Goal: Information Seeking & Learning: Learn about a topic

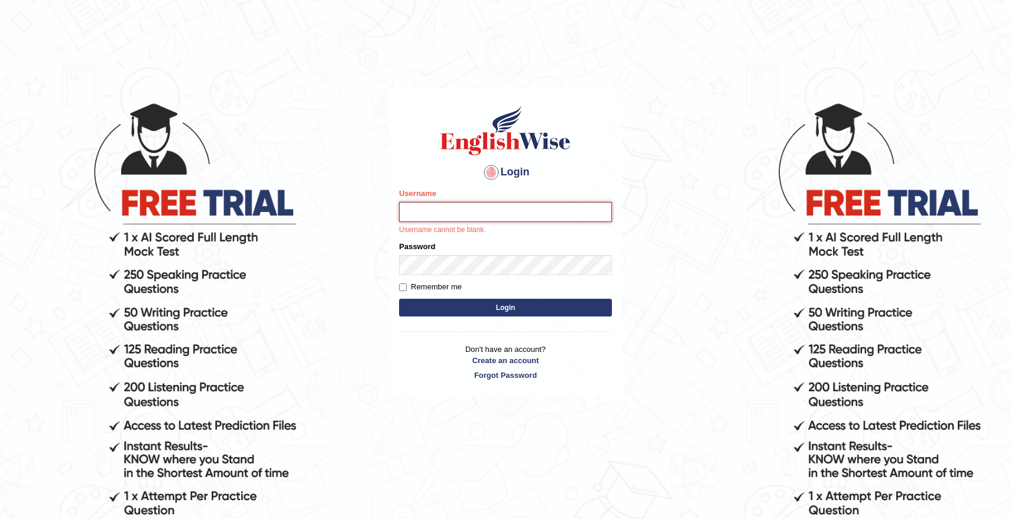
type input "natachacrh"
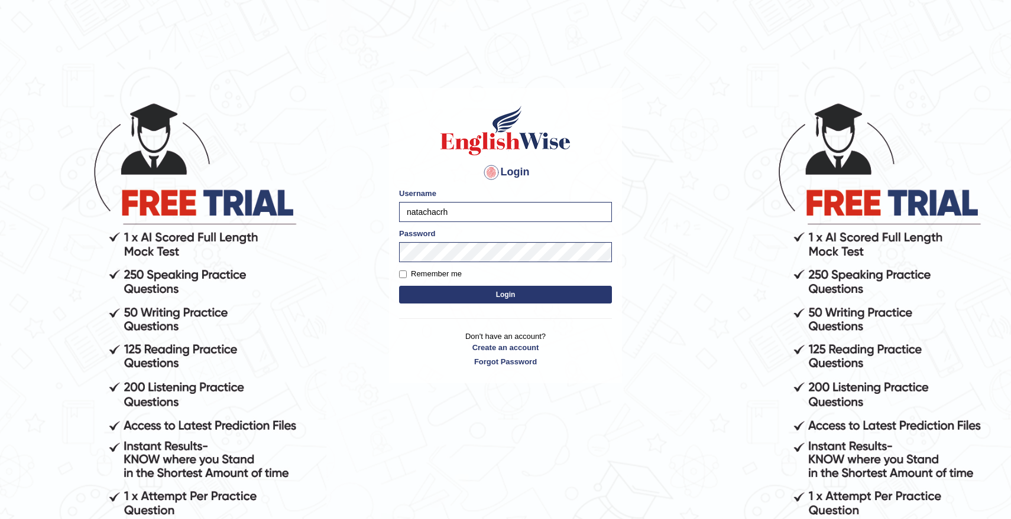
click at [512, 297] on button "Login" at bounding box center [505, 295] width 213 height 18
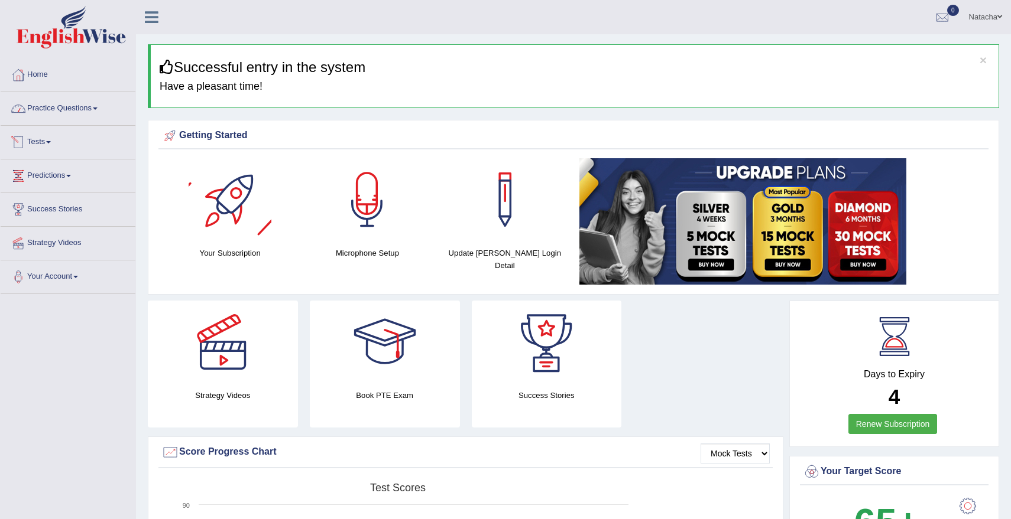
click at [72, 109] on link "Practice Questions" at bounding box center [68, 107] width 135 height 30
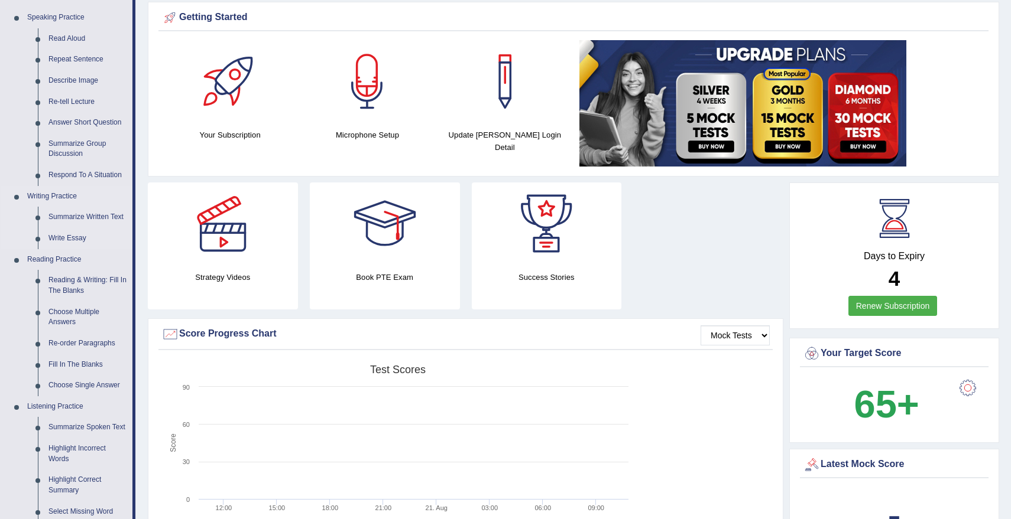
scroll to position [119, 0]
click at [93, 280] on link "Reading & Writing: Fill In The Blanks" at bounding box center [87, 285] width 89 height 31
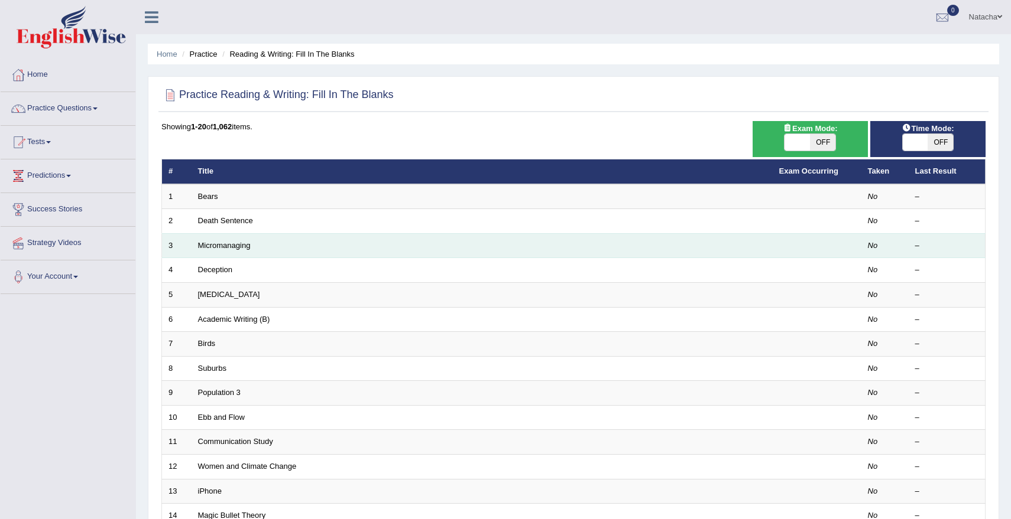
scroll to position [263, 0]
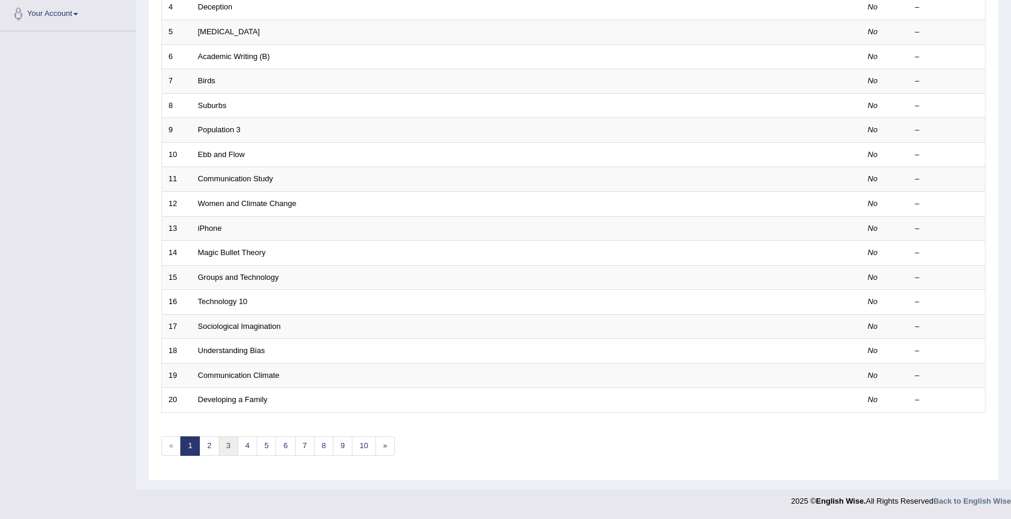
click at [229, 447] on link "3" at bounding box center [229, 447] width 20 height 20
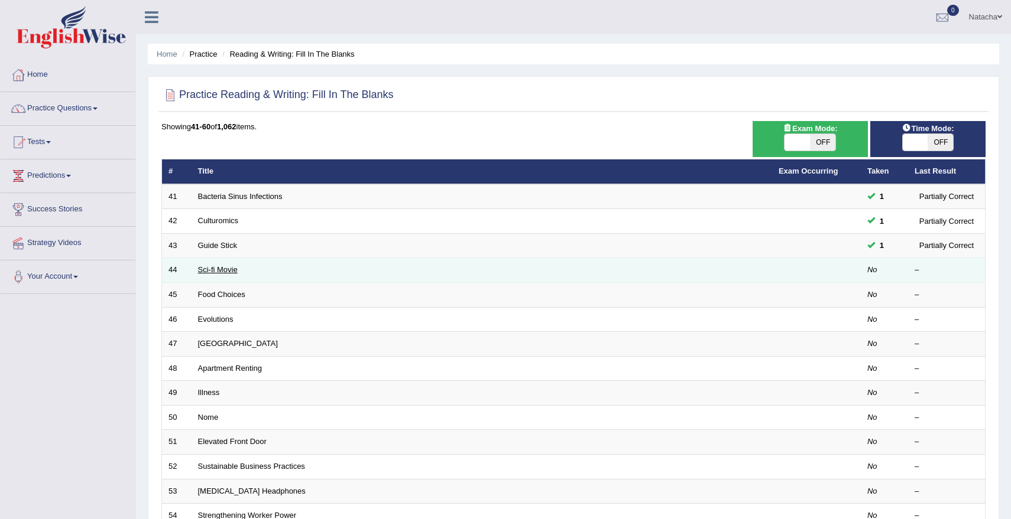
click at [221, 268] on link "Sci-fi Movie" at bounding box center [218, 269] width 40 height 9
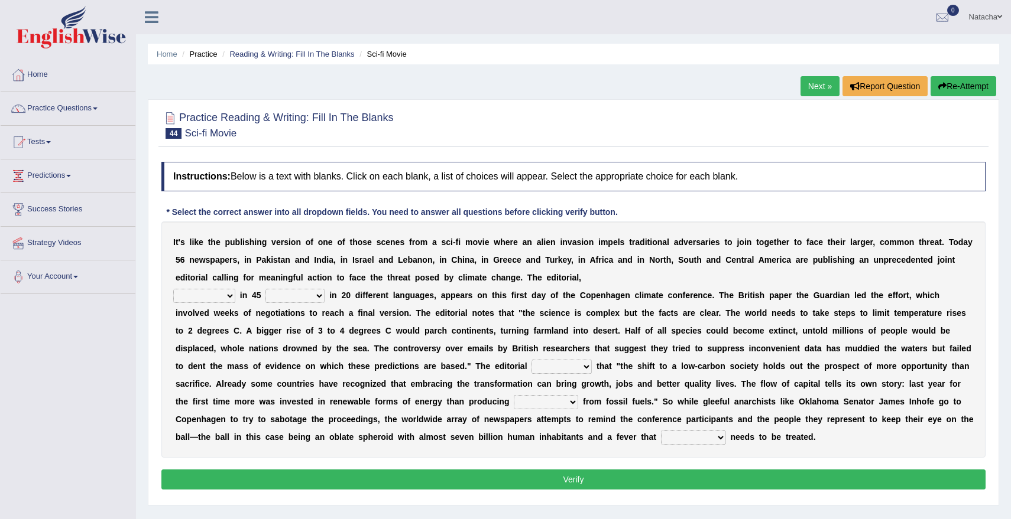
click at [207, 303] on select "published publicized burnished transmitted" at bounding box center [204, 296] width 62 height 14
select select "published"
click at [173, 289] on select "published publicized burnished transmitted" at bounding box center [204, 296] width 62 height 14
click at [291, 303] on select "clans countries continents terraces" at bounding box center [294, 296] width 59 height 14
select select "countries"
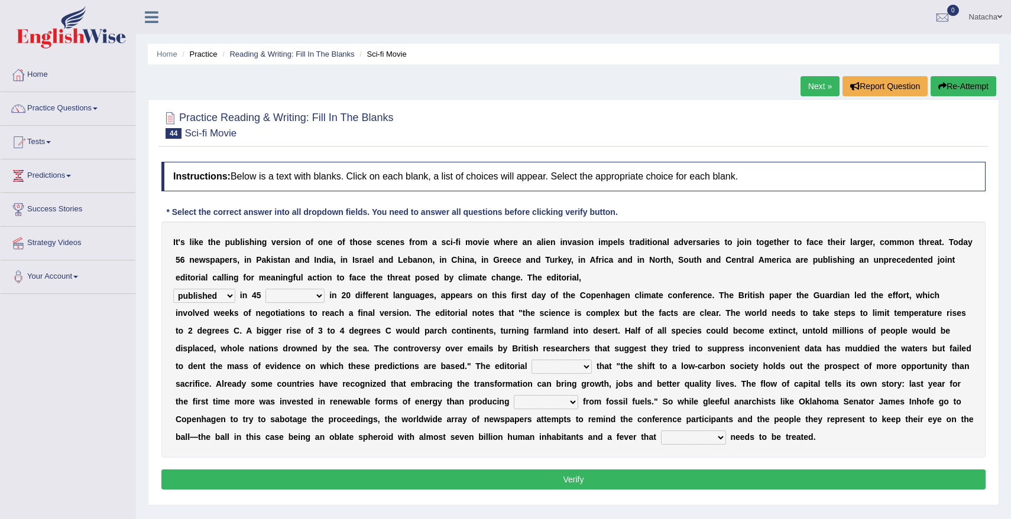
click at [265, 289] on select "clans countries continents terraces" at bounding box center [294, 296] width 59 height 14
click at [547, 363] on select "modified protested recognized declined" at bounding box center [561, 367] width 60 height 14
click at [546, 367] on select "modified protested recognized declined" at bounding box center [561, 367] width 60 height 14
select select "modified"
click at [531, 360] on select "modified protested recognized declined" at bounding box center [561, 367] width 60 height 14
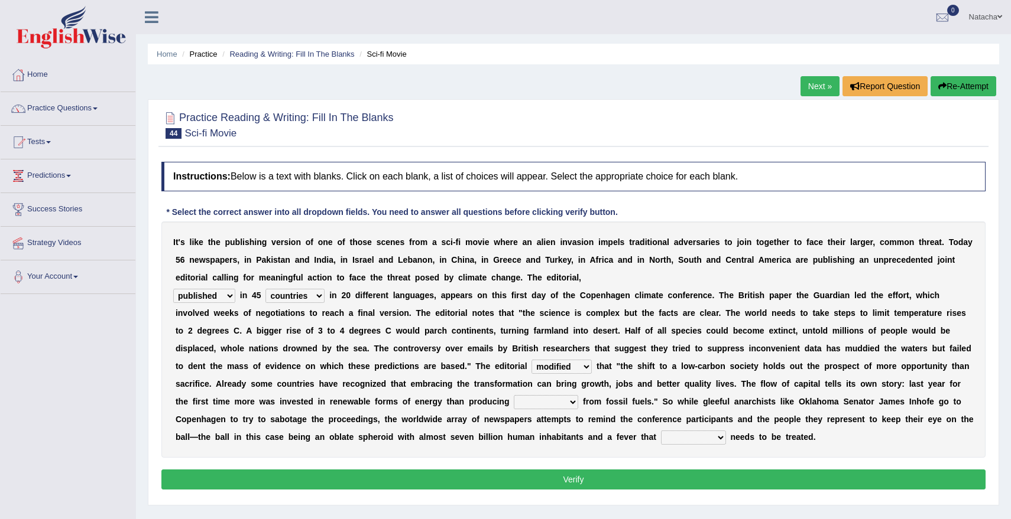
click at [549, 404] on select "electricity indivisibility negativity significance" at bounding box center [546, 402] width 64 height 14
select select "significance"
click at [514, 395] on select "electricity indivisibility negativity significance" at bounding box center [546, 402] width 64 height 14
click at [629, 408] on div "I t ' s l i k e t h e p u b l i s h i n g v e r s i o n o f o n e o f t h o s e…" at bounding box center [573, 340] width 824 height 236
click at [685, 441] on select "solicitously desperately ephemerally peripherally" at bounding box center [693, 438] width 65 height 14
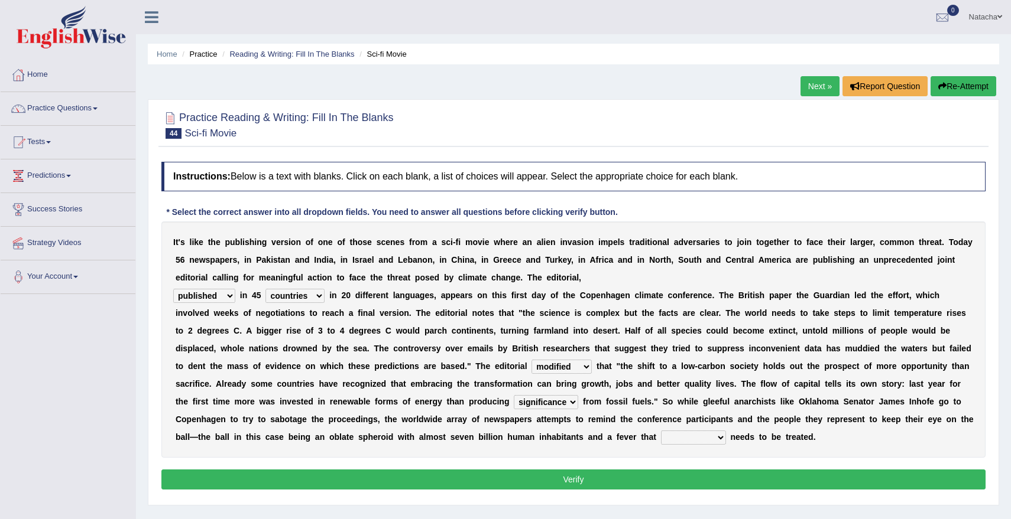
select select "desperately"
click at [676, 431] on select "solicitously desperately ephemerally peripherally" at bounding box center [693, 438] width 65 height 14
click at [698, 492] on div "Instructions: Below is a text with blanks. Click on each blank, a list of choic…" at bounding box center [573, 327] width 830 height 343
click at [698, 485] on button "Verify" at bounding box center [573, 480] width 824 height 20
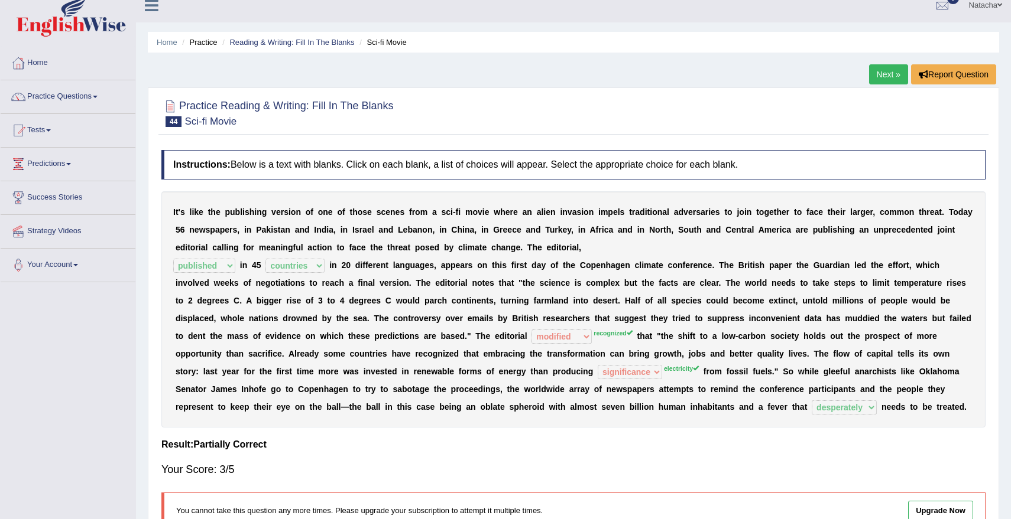
scroll to position [14, 0]
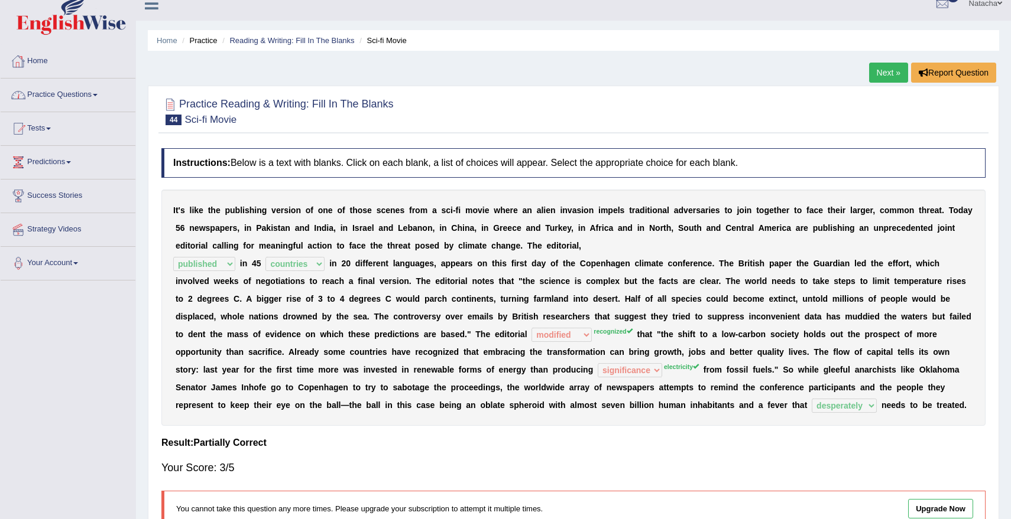
click at [80, 99] on link "Practice Questions" at bounding box center [68, 94] width 135 height 30
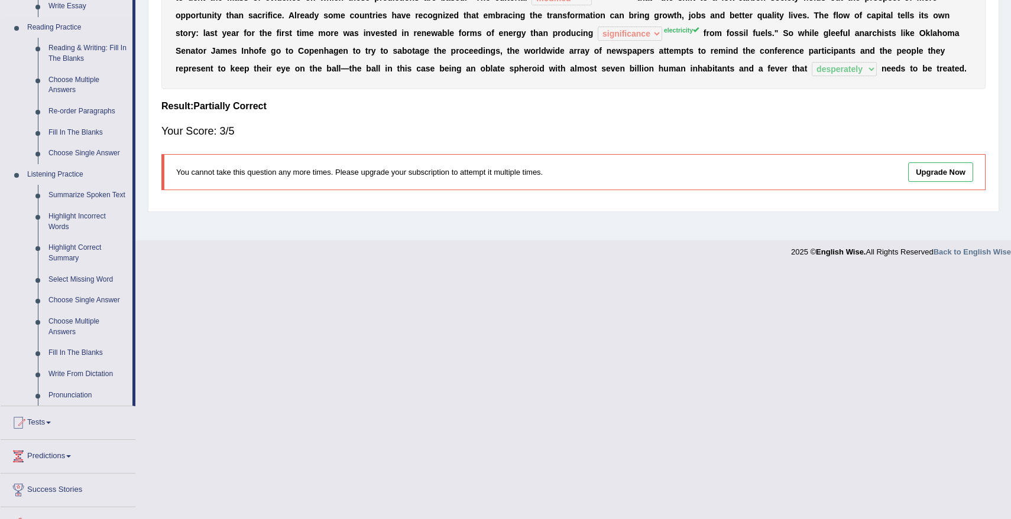
scroll to position [357, 0]
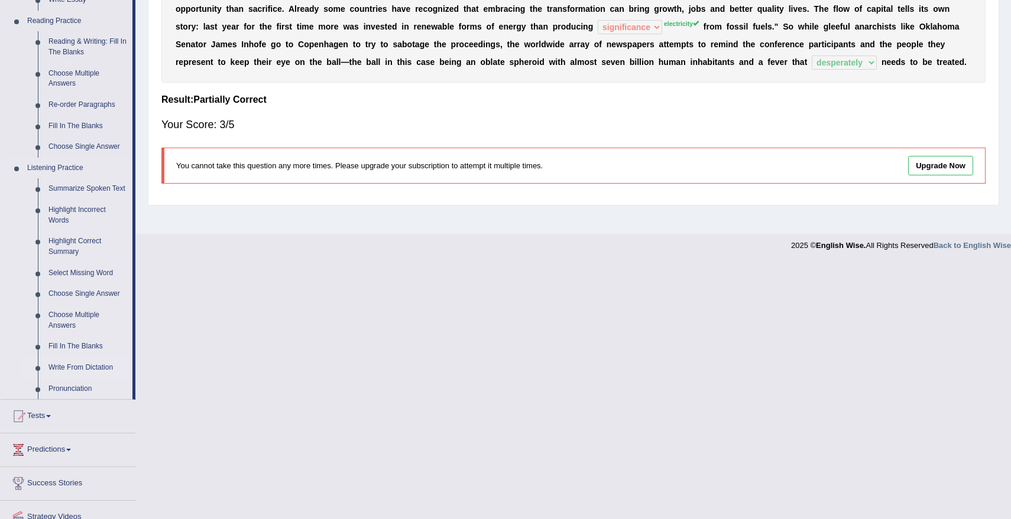
click at [96, 379] on link "Write From Dictation" at bounding box center [87, 368] width 89 height 21
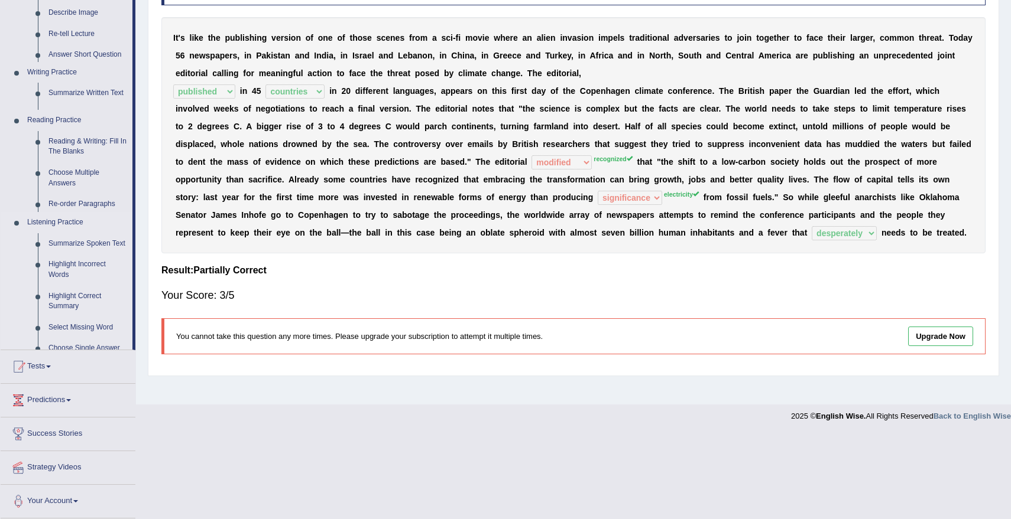
scroll to position [101, 0]
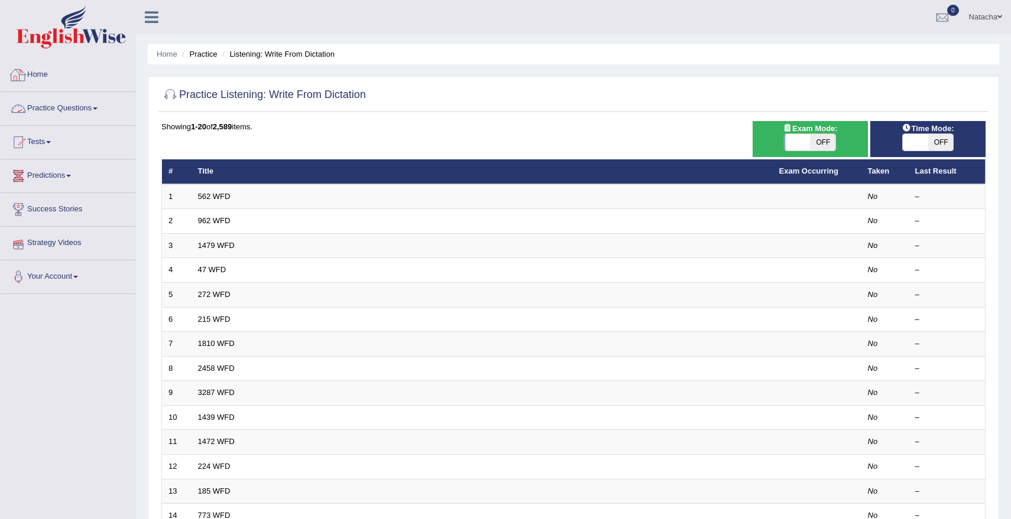
click at [61, 110] on link "Practice Questions" at bounding box center [68, 107] width 135 height 30
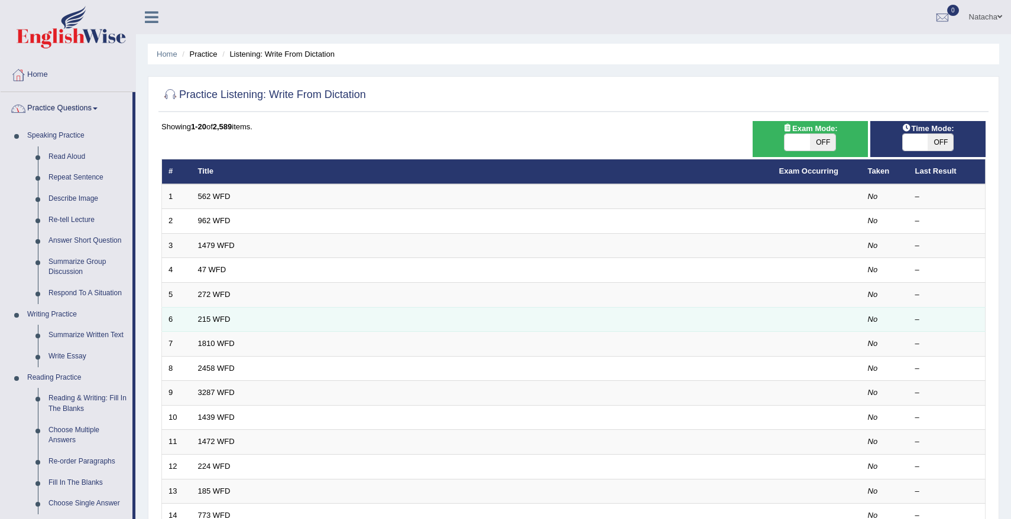
scroll to position [417, 0]
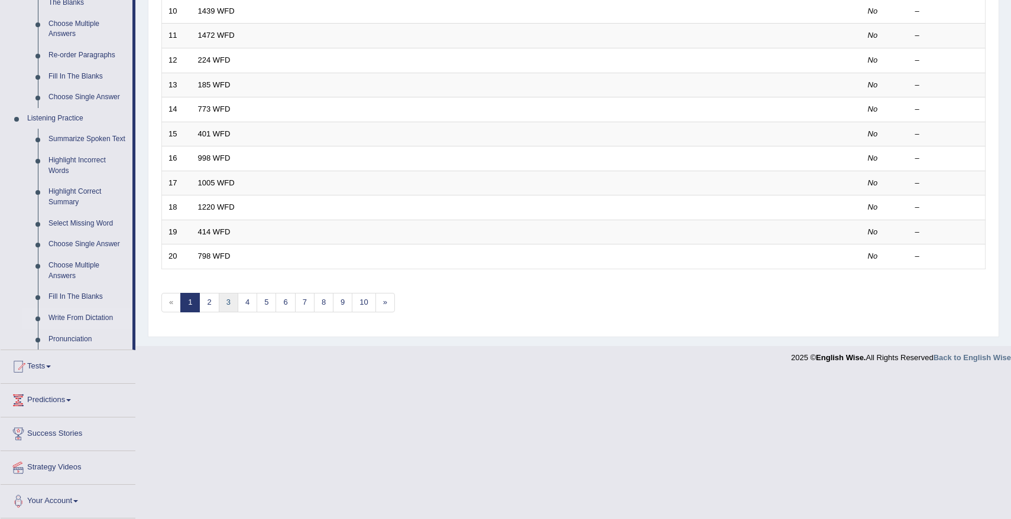
click at [223, 293] on link "3" at bounding box center [229, 303] width 20 height 20
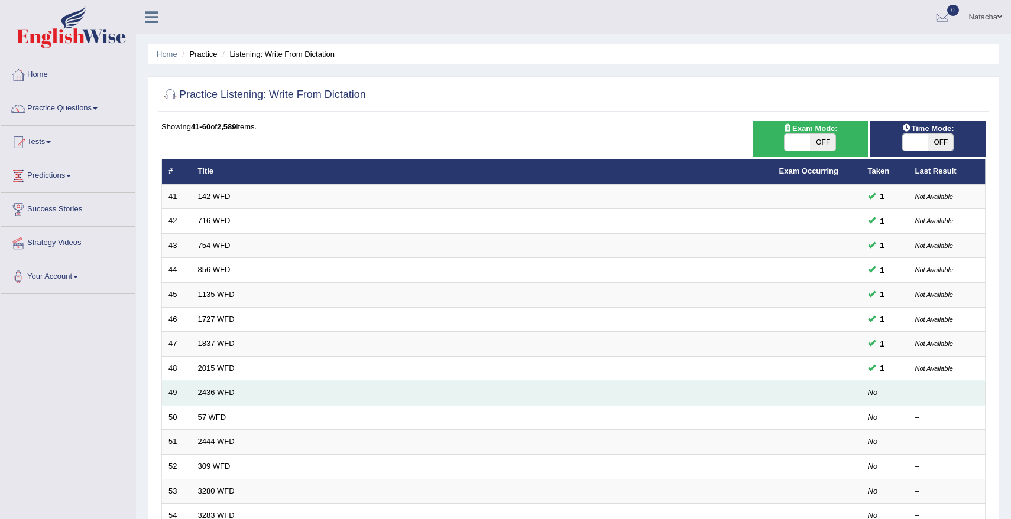
click at [208, 394] on link "2436 WFD" at bounding box center [216, 392] width 37 height 9
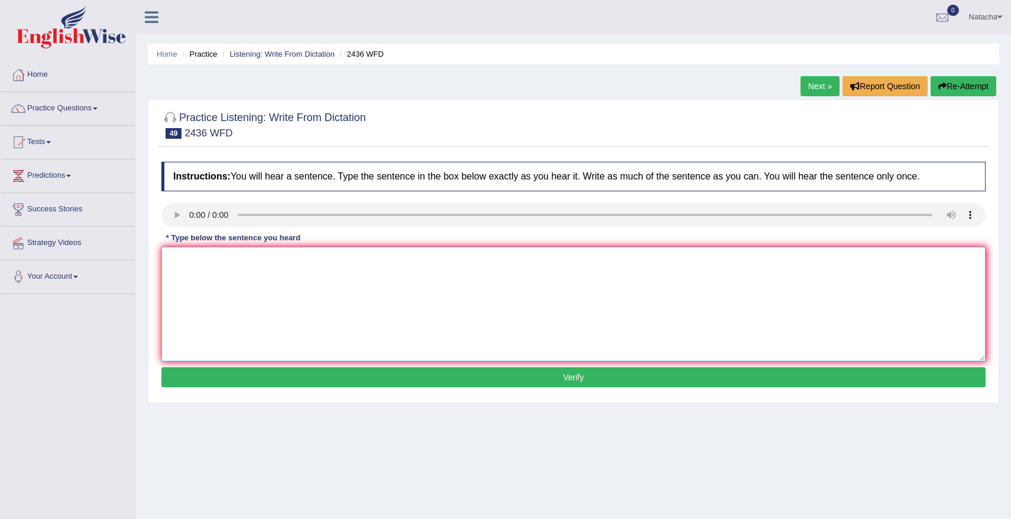
click at [243, 330] on textarea at bounding box center [573, 304] width 824 height 115
click at [252, 259] on textarea "We encourage student to complete there application before the dealine." at bounding box center [573, 304] width 824 height 115
click at [301, 262] on textarea "We encourage students to complete there application before the dealine." at bounding box center [573, 304] width 824 height 115
click at [324, 263] on textarea "We encourage students to complete there application before the dealine." at bounding box center [573, 304] width 824 height 115
click at [456, 268] on textarea "We encourage students to complete their application before the dealine." at bounding box center [573, 304] width 824 height 115
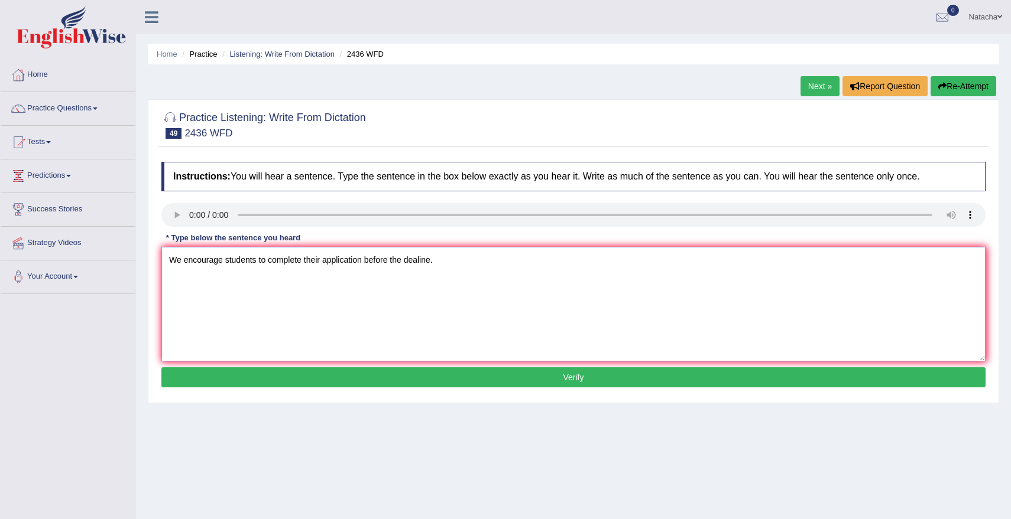
click at [422, 262] on textarea "We encourage students to complete their application before the dealine." at bounding box center [573, 304] width 824 height 115
click at [510, 309] on textarea "We encourage students to complete their application before the deadline." at bounding box center [573, 304] width 824 height 115
type textarea "We encourage students to complete their application before the deadline."
click at [420, 382] on button "Verify" at bounding box center [573, 378] width 824 height 20
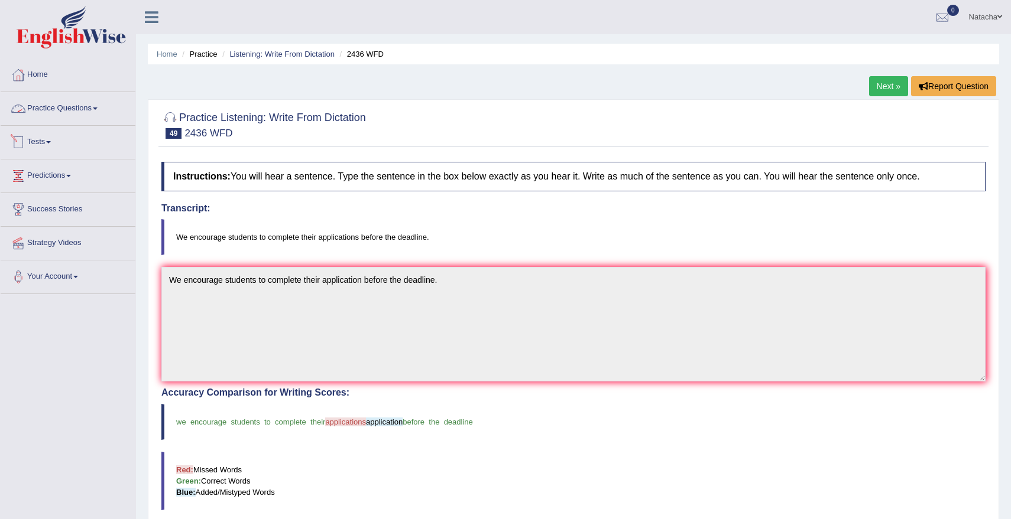
click at [93, 105] on link "Practice Questions" at bounding box center [68, 107] width 135 height 30
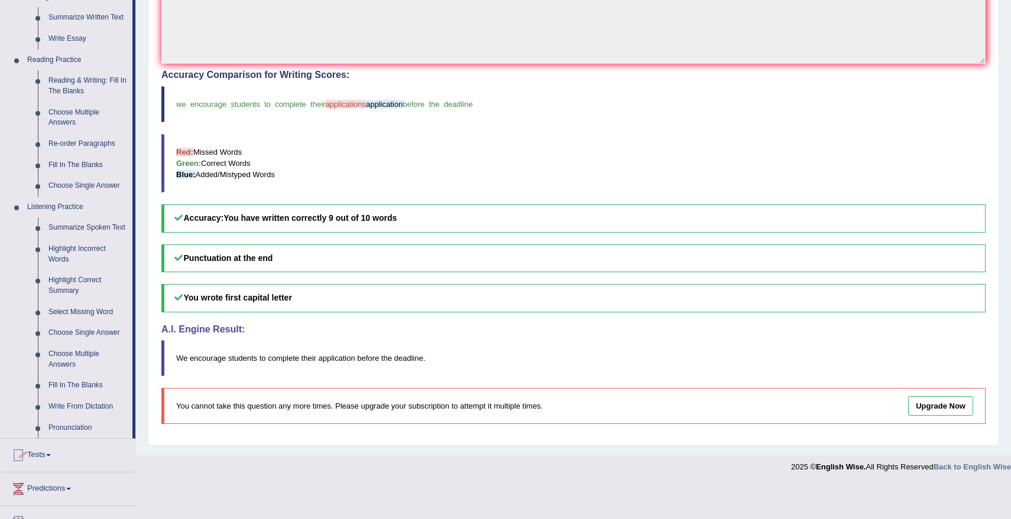
scroll to position [417, 0]
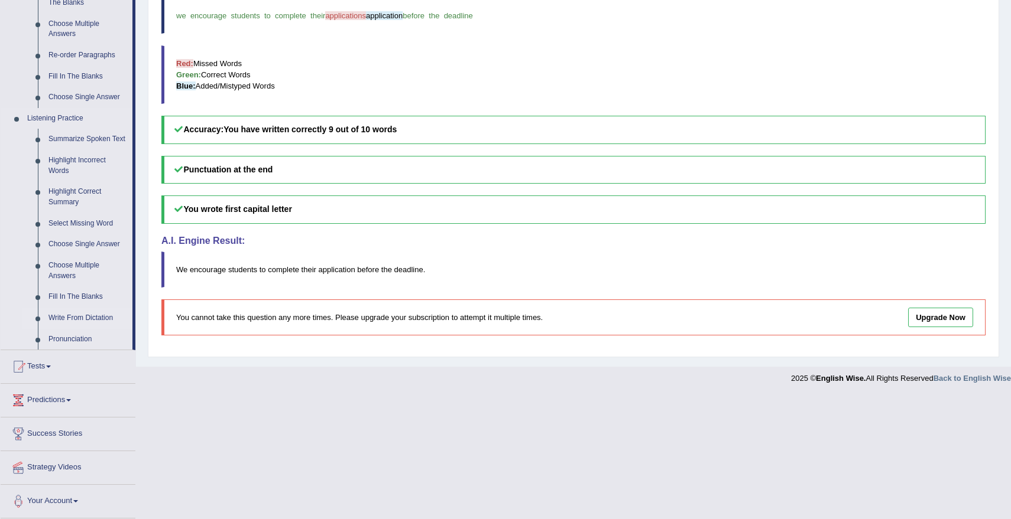
click at [90, 319] on link "Write From Dictation" at bounding box center [87, 318] width 89 height 21
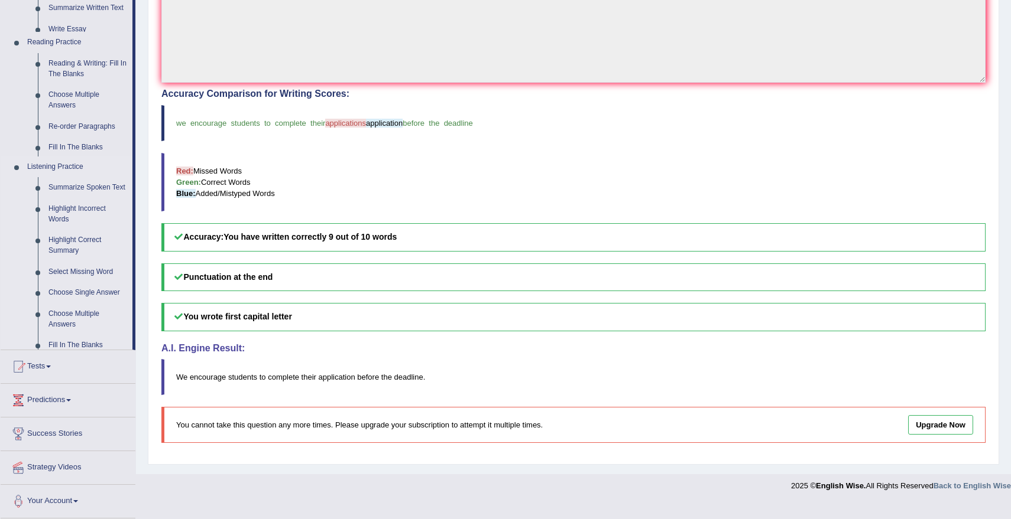
scroll to position [284, 0]
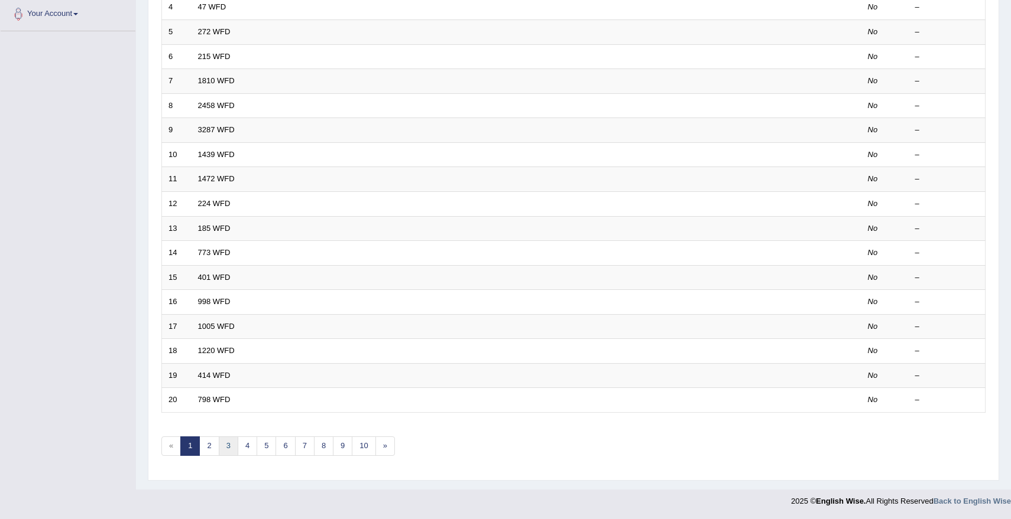
click at [228, 444] on link "3" at bounding box center [229, 447] width 20 height 20
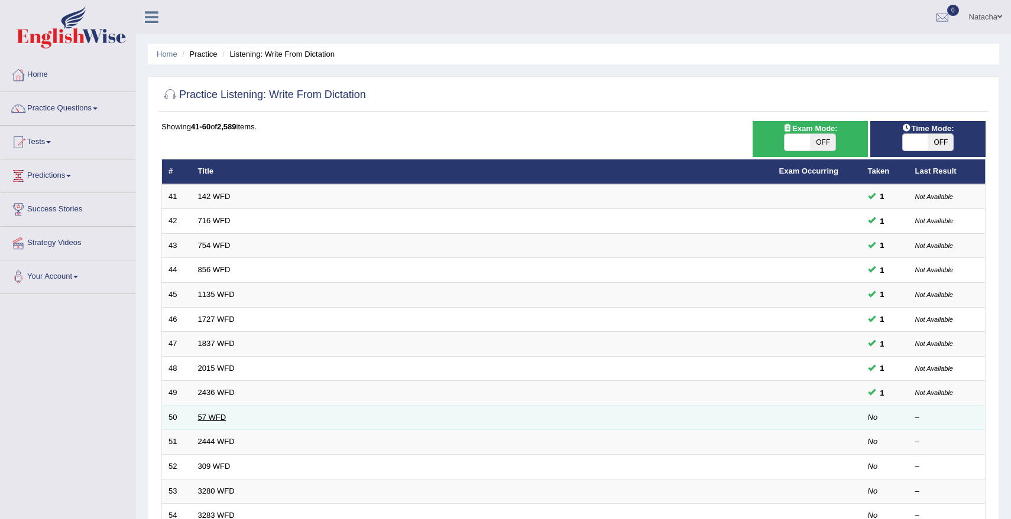
click at [220, 414] on link "57 WFD" at bounding box center [212, 417] width 28 height 9
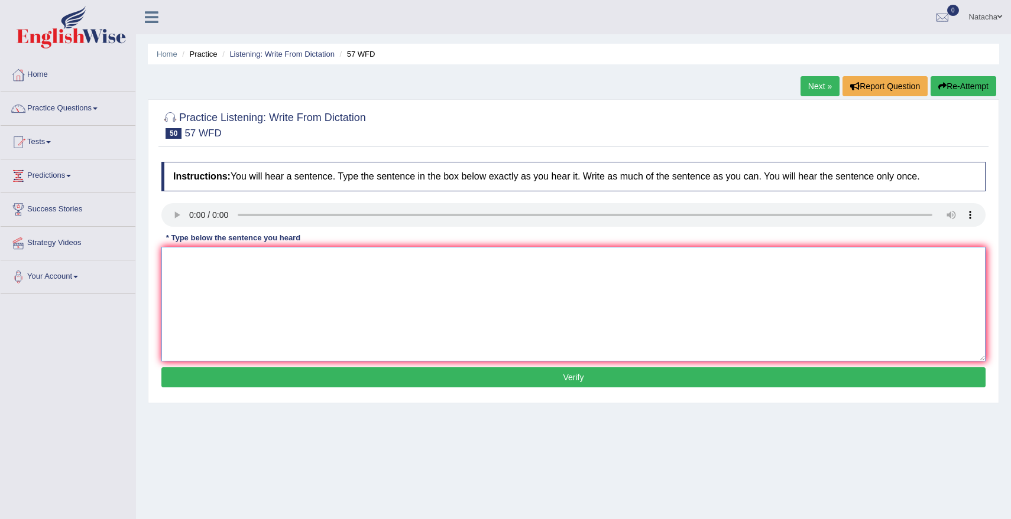
click at [242, 313] on textarea at bounding box center [573, 304] width 824 height 115
click at [202, 266] on textarea "Reacher showe that resher and hhf are enseintiel for creativity" at bounding box center [573, 304] width 824 height 115
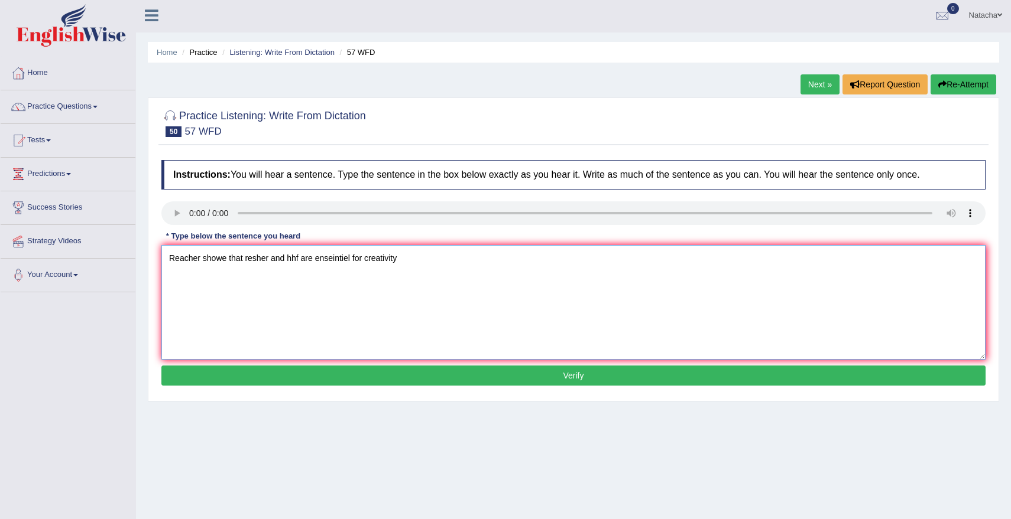
click at [224, 262] on textarea "Reacher showe that resher and hhf are enseintiel for creativity" at bounding box center [573, 302] width 824 height 115
click at [255, 261] on textarea "Reacher shows that resher and hhf are enseintiel for creativity" at bounding box center [573, 302] width 824 height 115
drag, startPoint x: 296, startPoint y: 263, endPoint x: 307, endPoint y: 266, distance: 12.2
click at [307, 266] on textarea "Reacher shows that research and hhf are enseintiel for creativity" at bounding box center [573, 302] width 824 height 115
click at [200, 261] on textarea "Reacher shows that research and hhf are enseintiel for creativity" at bounding box center [573, 302] width 824 height 115
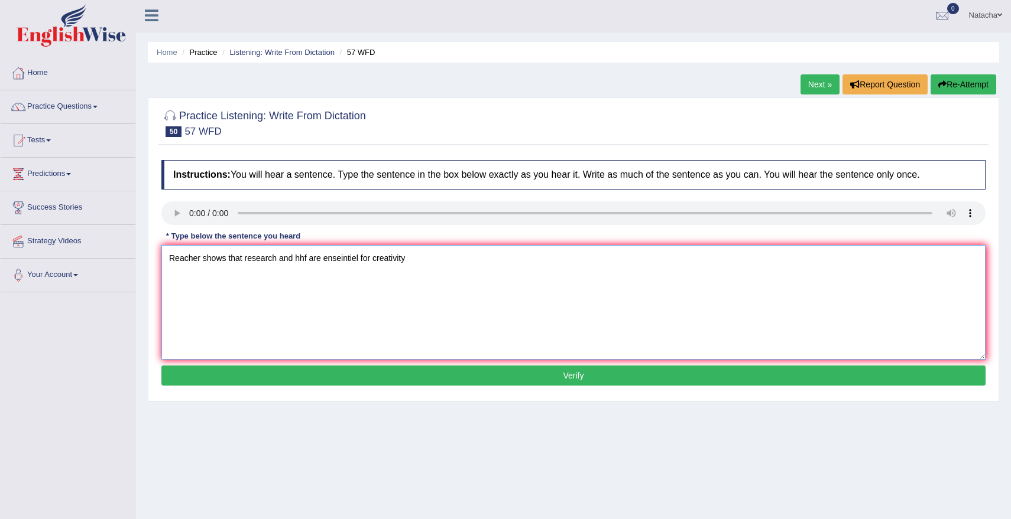
click at [177, 262] on textarea "Reacher shows that research and hhf are enseintiel for creativity" at bounding box center [573, 302] width 824 height 115
click at [194, 259] on textarea "Reseachers shows that research and hhf are enseintiel for creativity" at bounding box center [573, 302] width 824 height 115
click at [242, 256] on textarea "Researchers shows that research and hhf are enseintiel for creativity" at bounding box center [573, 302] width 824 height 115
click at [219, 264] on textarea "Researchers shows that research and hhf are enseintiel for creativity" at bounding box center [573, 302] width 824 height 115
click at [317, 259] on textarea "Researchers shows that research and hhf are enseintiel for creativity" at bounding box center [573, 302] width 824 height 115
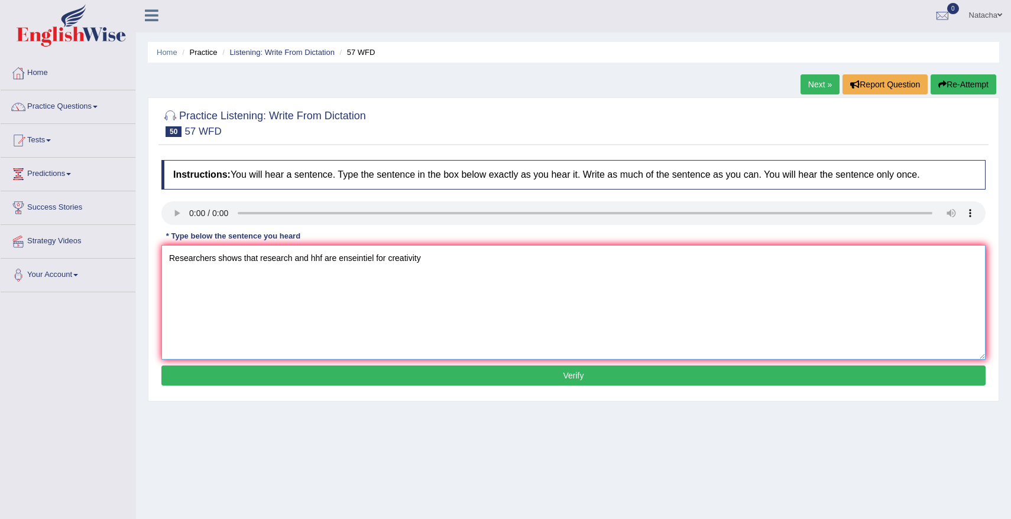
click at [353, 262] on textarea "Researchers shows that research and hhf are enseintiel for creativity" at bounding box center [573, 302] width 824 height 115
click at [480, 256] on textarea "Researchers shows that research and hhf are essential for creativity" at bounding box center [573, 302] width 824 height 115
drag, startPoint x: 312, startPoint y: 261, endPoint x: 322, endPoint y: 262, distance: 9.5
click at [322, 263] on textarea "Researchers shows that research and hhf are essential for creativity." at bounding box center [573, 302] width 824 height 115
type textarea "Researchers shows that research and development are essential for creativity."
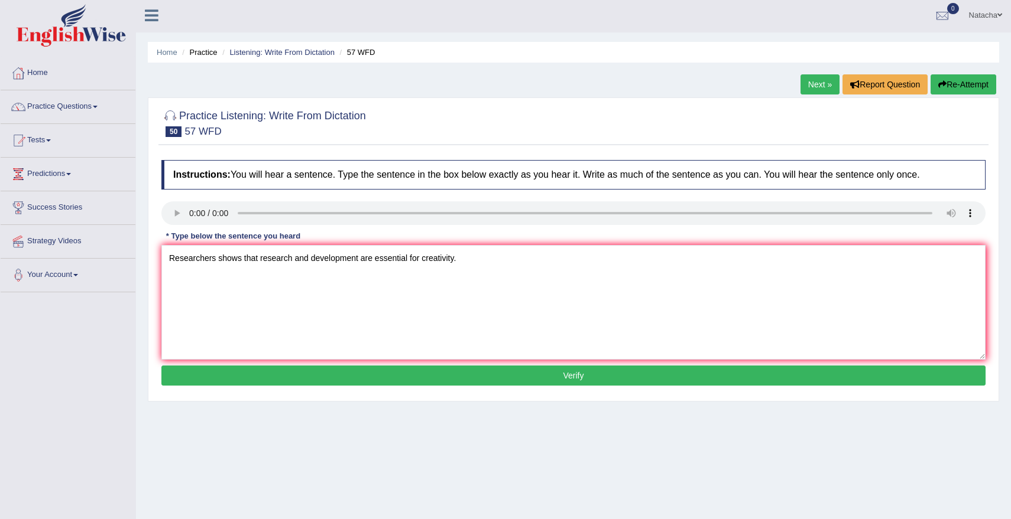
click at [349, 375] on button "Verify" at bounding box center [573, 376] width 824 height 20
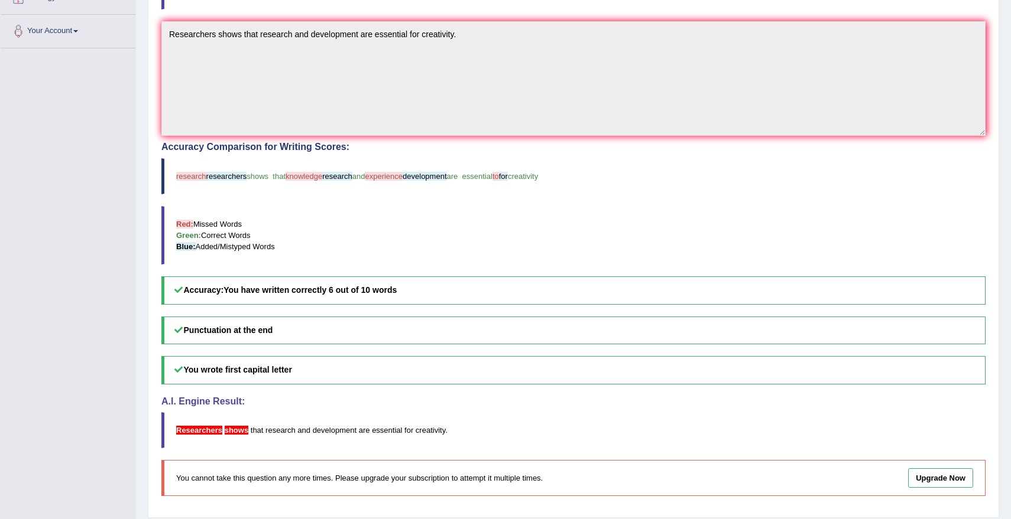
scroll to position [0, 0]
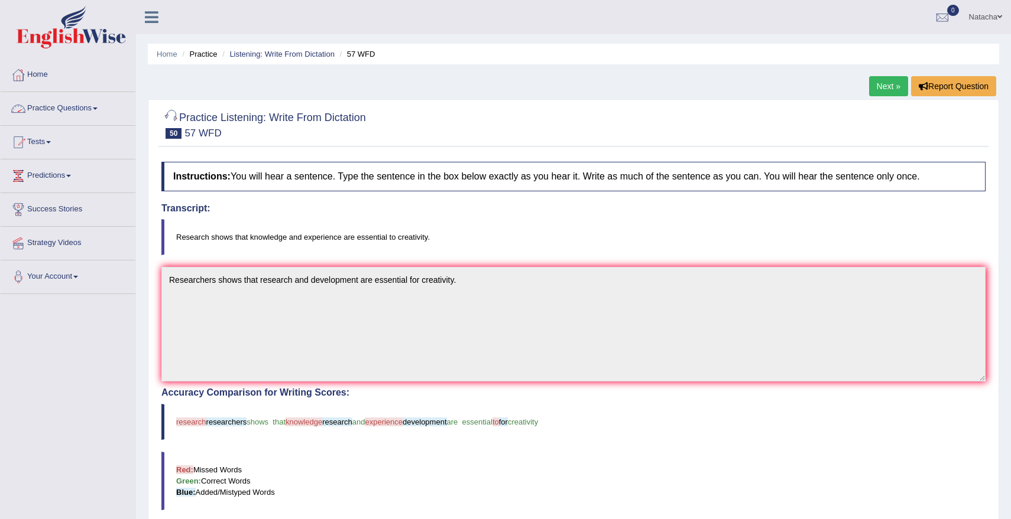
click at [101, 112] on link "Practice Questions" at bounding box center [68, 107] width 135 height 30
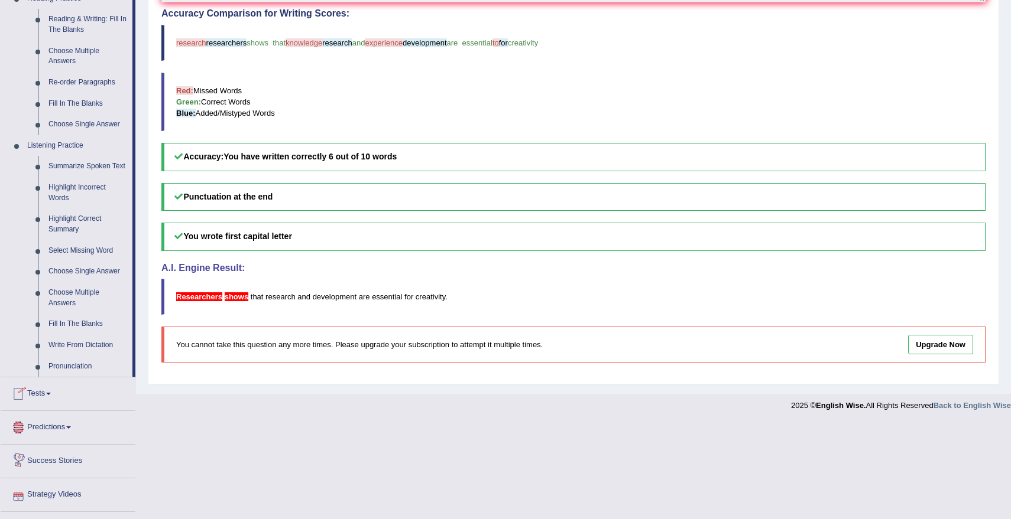
scroll to position [381, 0]
click at [86, 334] on link "Fill In The Blanks" at bounding box center [87, 323] width 89 height 21
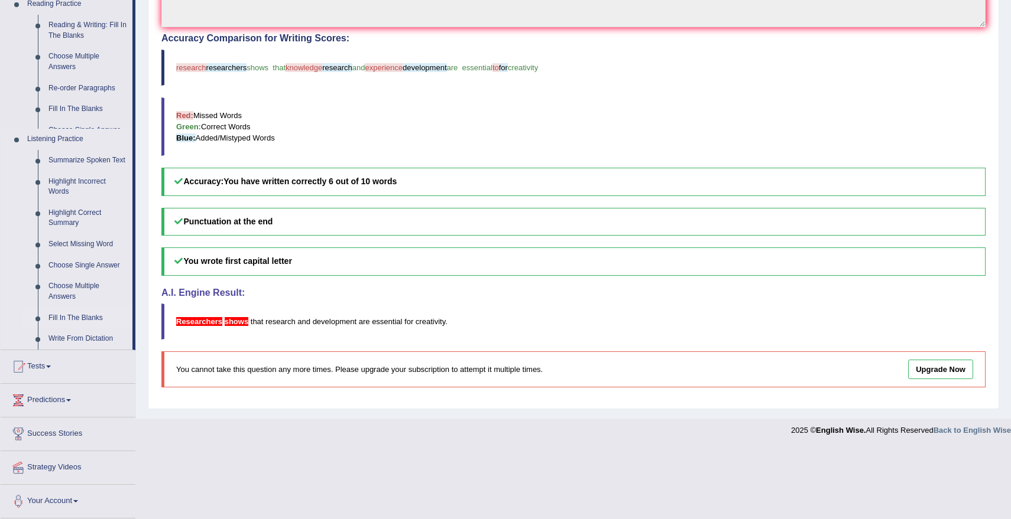
scroll to position [284, 0]
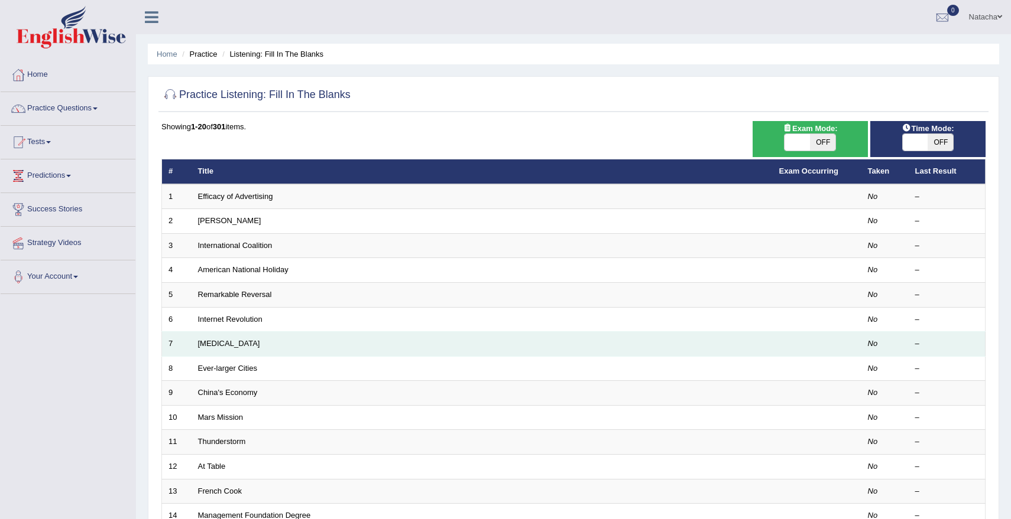
scroll to position [263, 0]
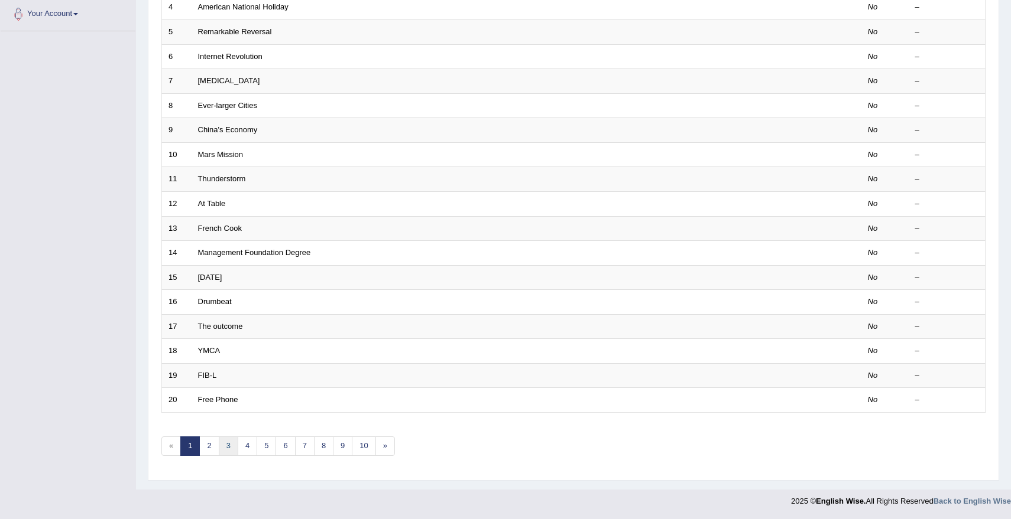
click at [230, 440] on link "3" at bounding box center [229, 447] width 20 height 20
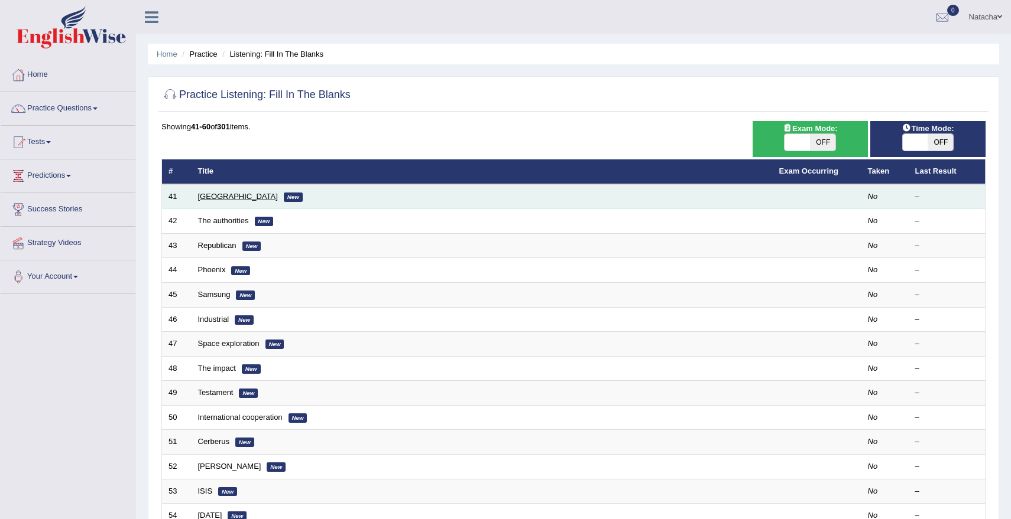
click at [222, 196] on link "[GEOGRAPHIC_DATA]" at bounding box center [238, 196] width 80 height 9
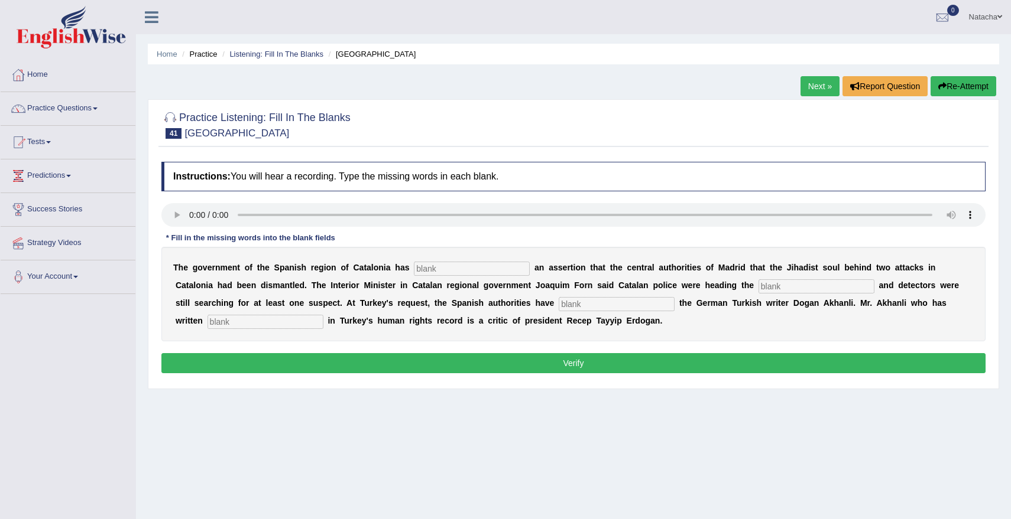
click at [430, 267] on input "text" at bounding box center [472, 269] width 116 height 14
type input "contracticted"
click at [758, 286] on input "text" at bounding box center [816, 287] width 116 height 14
type input "enauired"
click at [559, 303] on input "text" at bounding box center [617, 304] width 116 height 14
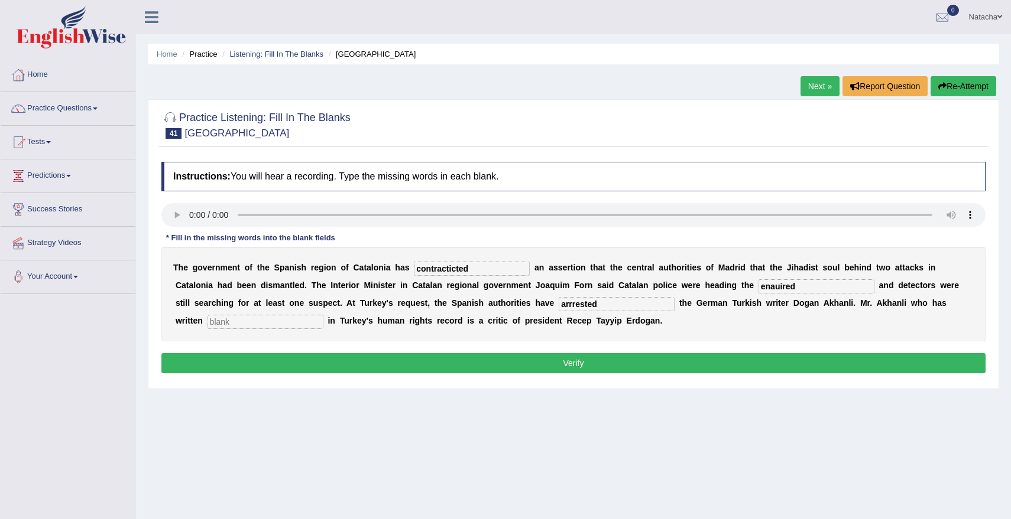
type input "arrrested"
click at [259, 322] on input "text" at bounding box center [265, 322] width 116 height 14
click at [207, 321] on input "extensively" at bounding box center [265, 322] width 116 height 14
click at [267, 320] on input "extensively" at bounding box center [265, 322] width 116 height 14
type input "extensively"
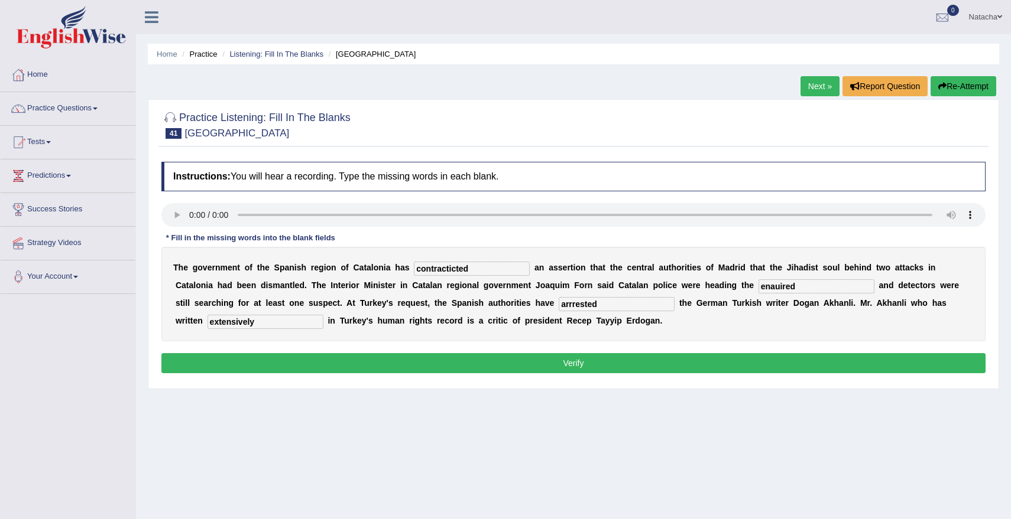
click at [441, 271] on input "contracticted" at bounding box center [472, 269] width 116 height 14
type input "contradicted"
click at [758, 290] on input "enauired" at bounding box center [816, 287] width 116 height 14
type input "equiery"
click at [559, 306] on input "arrrested" at bounding box center [617, 304] width 116 height 14
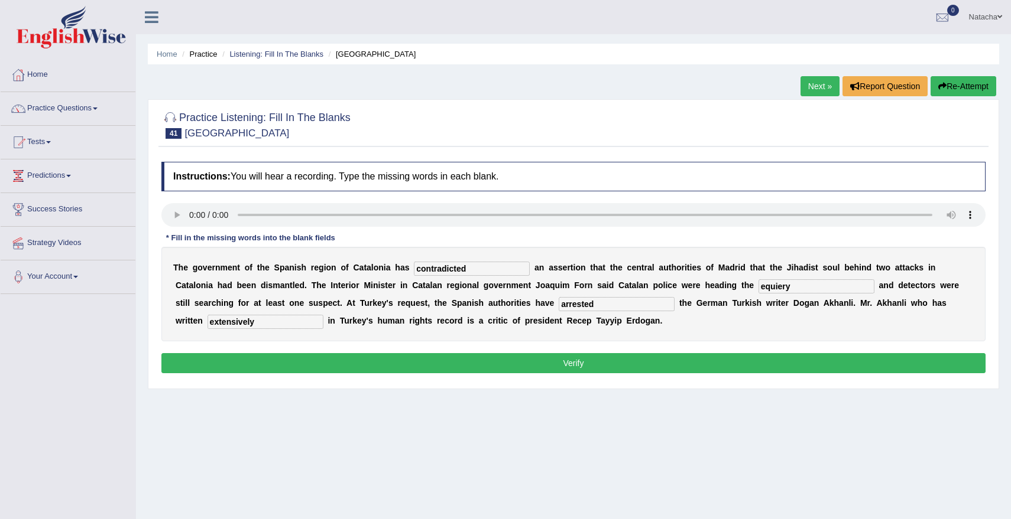
click at [559, 303] on input "arrested" at bounding box center [617, 304] width 116 height 14
click at [560, 309] on input "arrested" at bounding box center [617, 304] width 116 height 14
type input "arrested"
click at [561, 361] on button "Verify" at bounding box center [573, 363] width 824 height 20
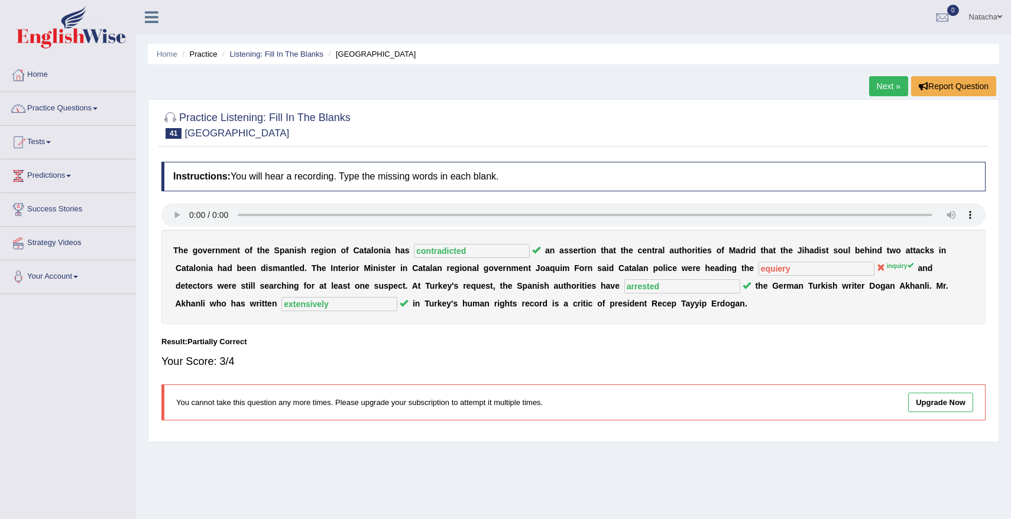
click at [79, 112] on link "Practice Questions" at bounding box center [68, 107] width 135 height 30
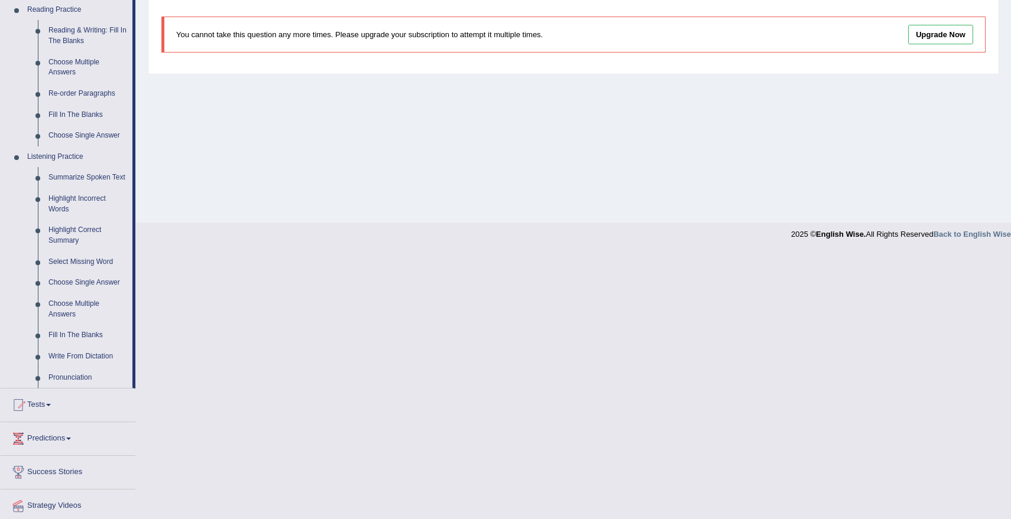
scroll to position [417, 0]
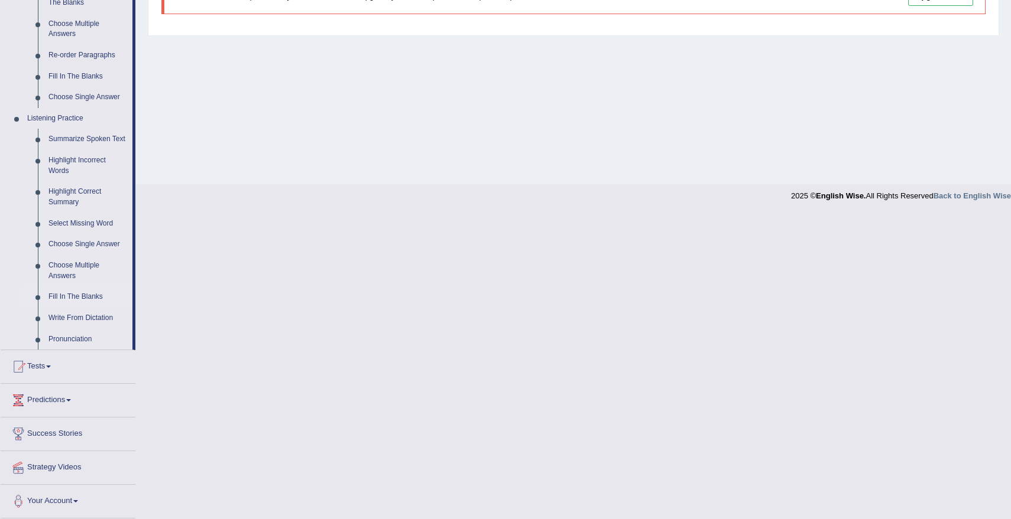
click at [56, 297] on link "Fill In The Blanks" at bounding box center [87, 297] width 89 height 21
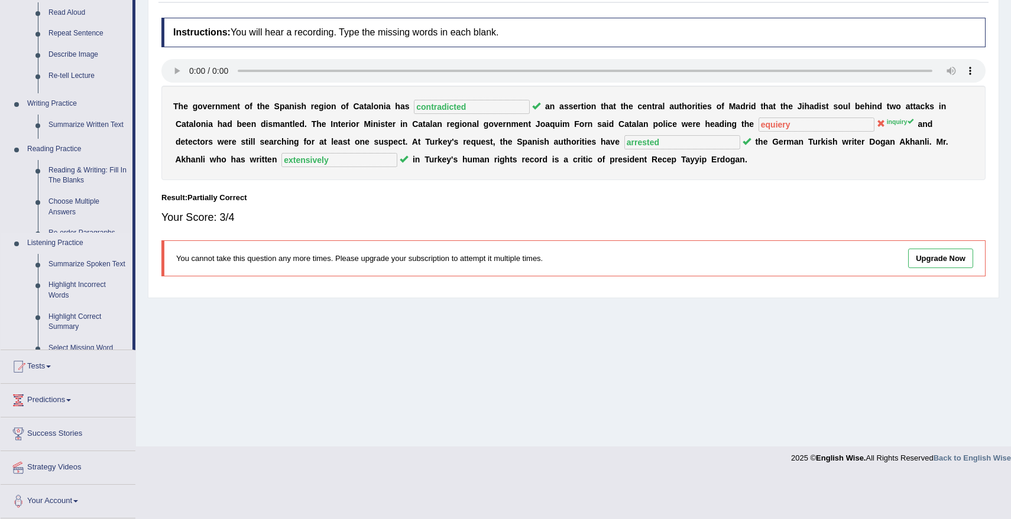
scroll to position [101, 0]
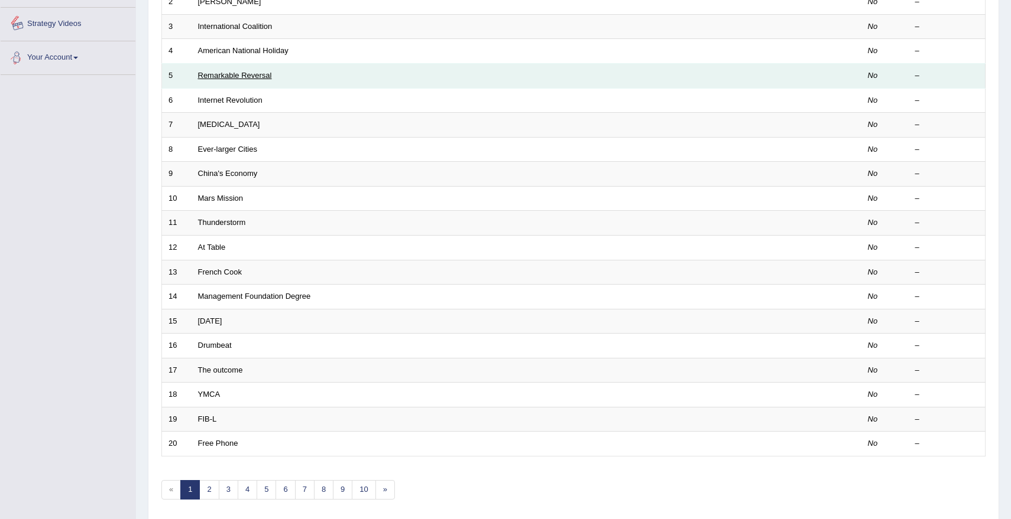
scroll to position [263, 0]
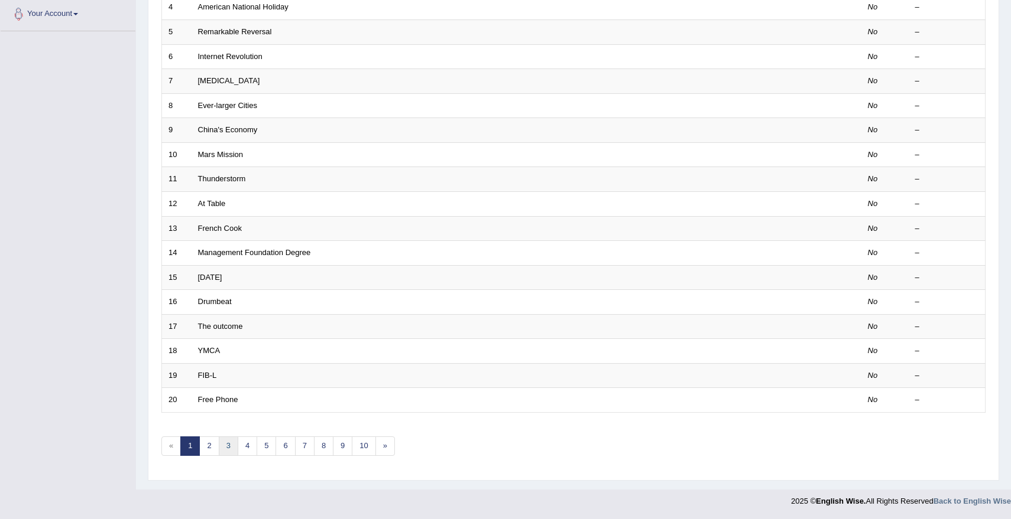
click at [229, 438] on link "3" at bounding box center [229, 447] width 20 height 20
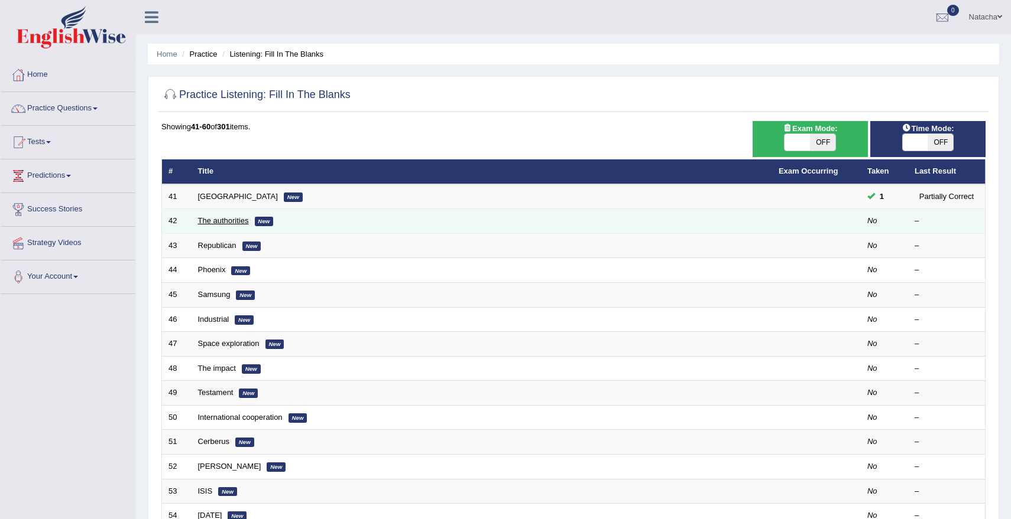
click at [231, 225] on link "The authorities" at bounding box center [223, 220] width 51 height 9
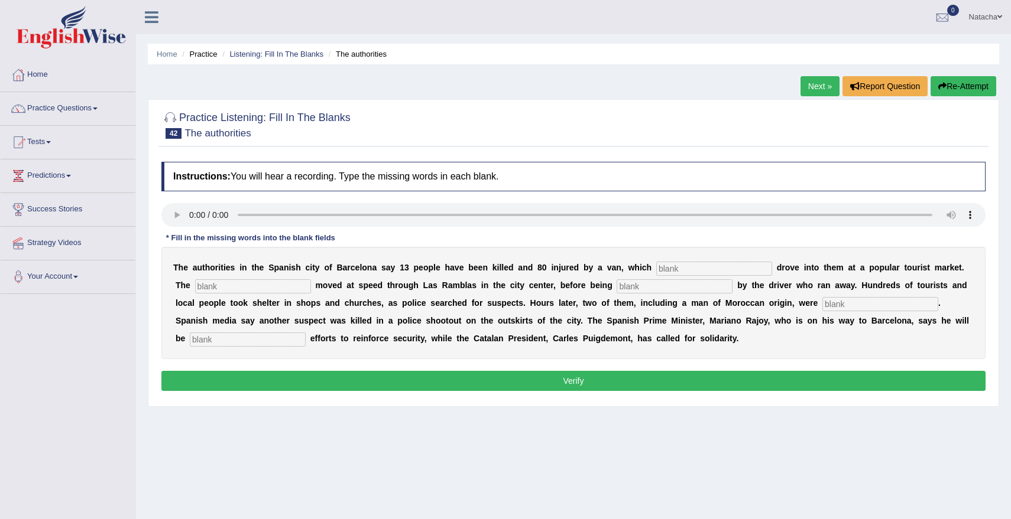
click at [698, 265] on input "text" at bounding box center [714, 269] width 116 height 14
type input "delivery"
click at [254, 285] on input "text" at bounding box center [253, 287] width 116 height 14
type input "vehivle"
click at [616, 290] on input "text" at bounding box center [674, 287] width 116 height 14
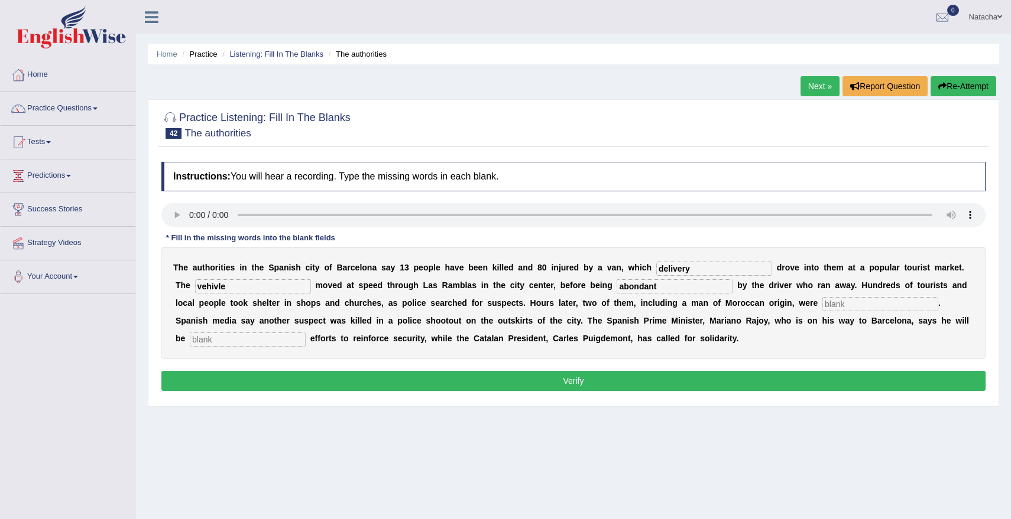
type input "abondant"
click at [822, 299] on input "text" at bounding box center [880, 304] width 116 height 14
type input "arrested"
click at [225, 340] on input "text" at bounding box center [248, 340] width 116 height 14
type input "corditate"
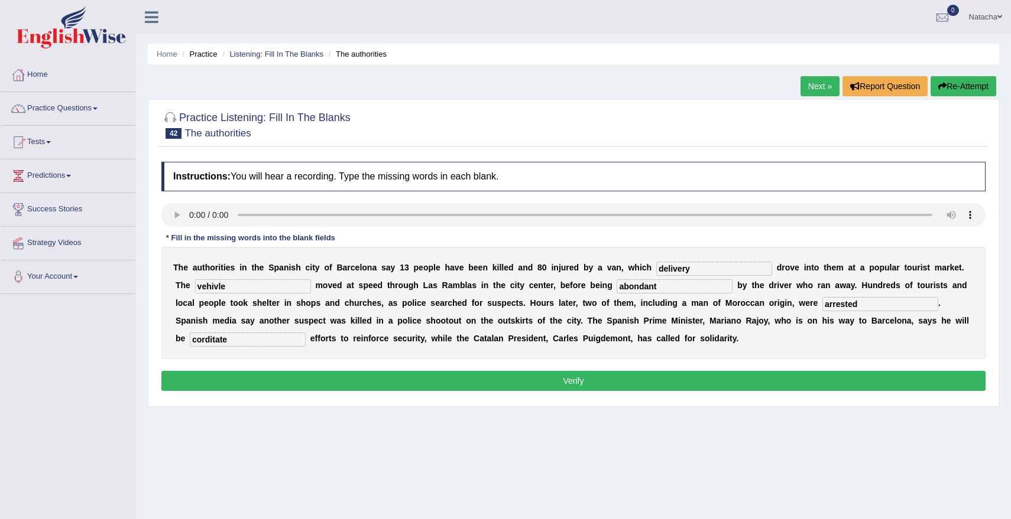
click at [196, 290] on input "vehivle" at bounding box center [253, 287] width 116 height 14
click at [261, 290] on input "vehicle" at bounding box center [253, 287] width 116 height 14
type input "vehicle"
click at [638, 288] on input "abondant" at bounding box center [674, 287] width 116 height 14
type input "abondent"
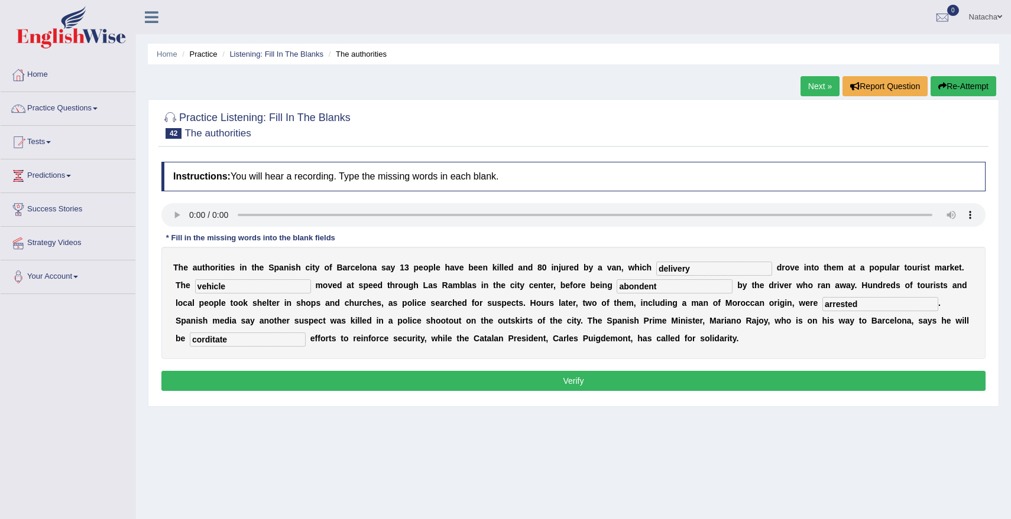
click at [618, 330] on div "T h e a u t h o r i t i e s i n t h e S p a n i s h c i t y o f B a r c e l o n…" at bounding box center [573, 303] width 824 height 112
click at [252, 344] on input "corditate" at bounding box center [248, 340] width 116 height 14
click at [197, 342] on input "corditate" at bounding box center [248, 340] width 116 height 14
click at [190, 341] on input "cordinate" at bounding box center [248, 340] width 116 height 14
type input "cordinate"
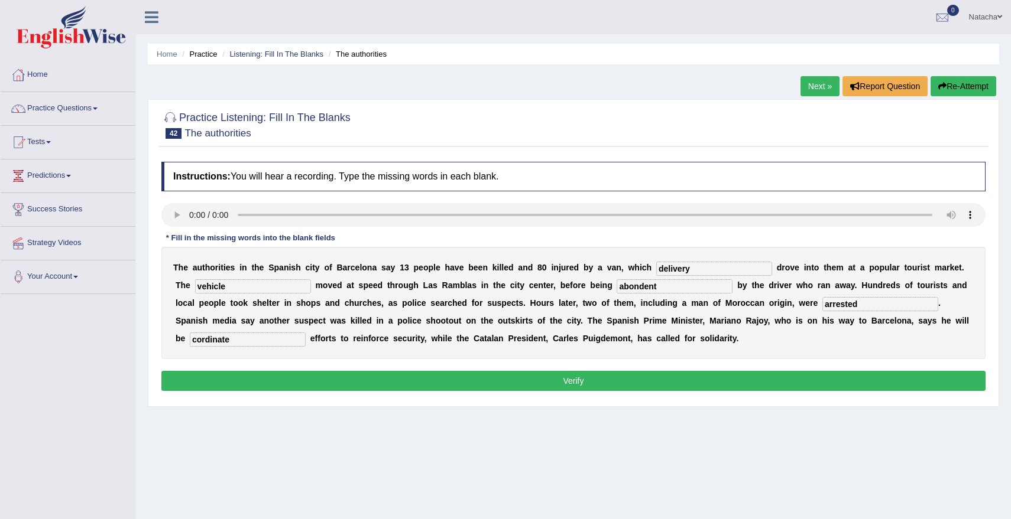
click at [203, 363] on div "Instructions: You will hear a recording. Type the missing words in each blank. …" at bounding box center [573, 278] width 830 height 245
click at [210, 385] on button "Verify" at bounding box center [573, 381] width 824 height 20
